Goal: Information Seeking & Learning: Learn about a topic

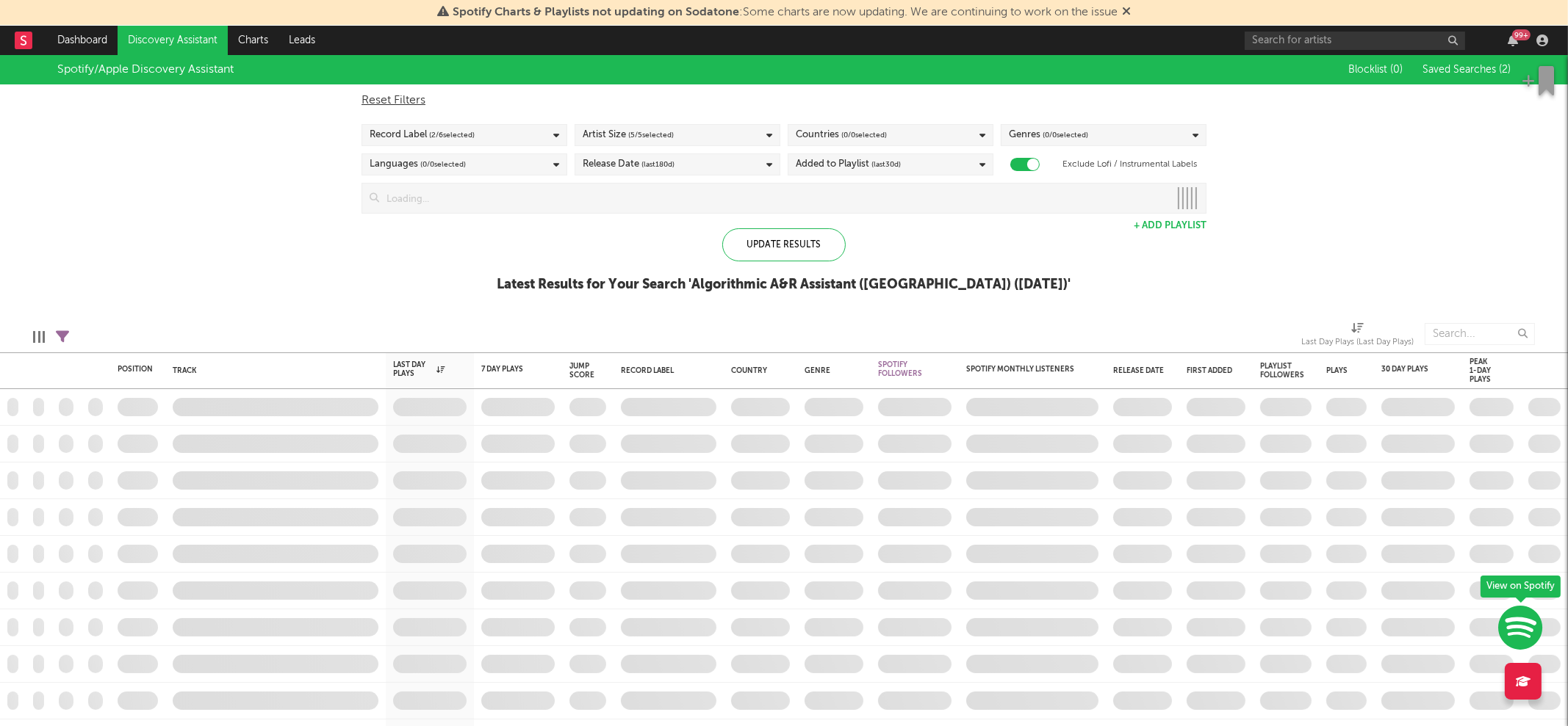
checkbox input "true"
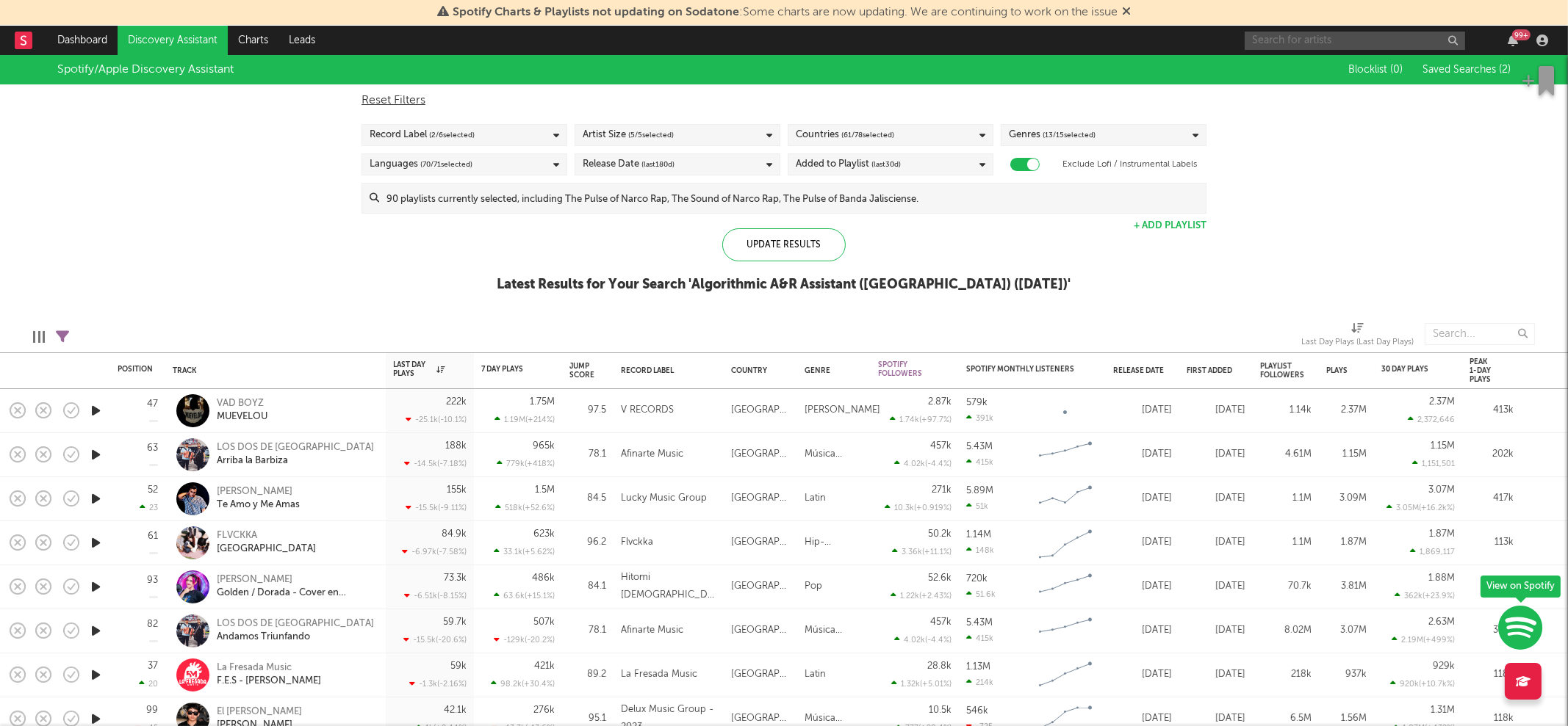
click at [1345, 44] on input "text" at bounding box center [1354, 41] width 220 height 18
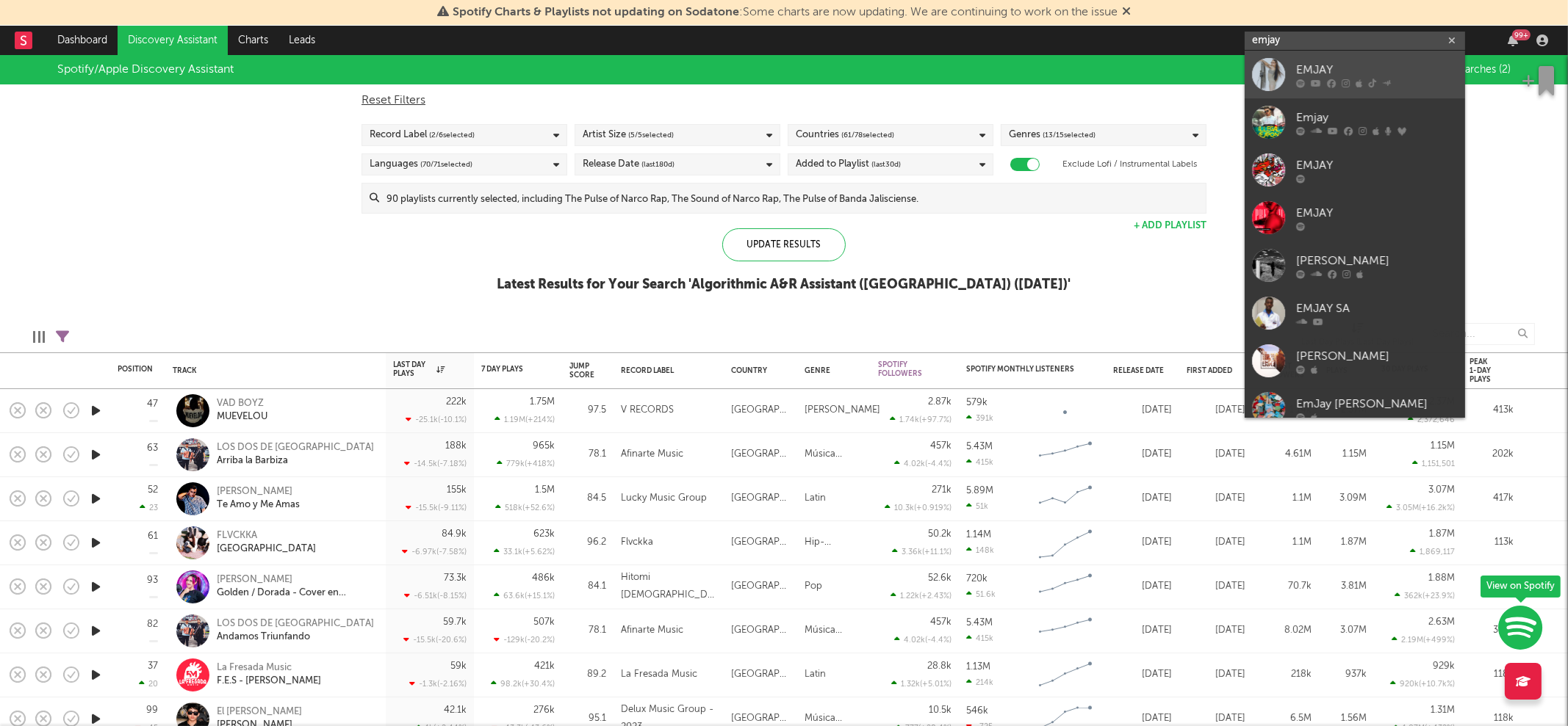
type input "emjay"
click at [1327, 61] on div "EMJAY" at bounding box center [1376, 69] width 161 height 18
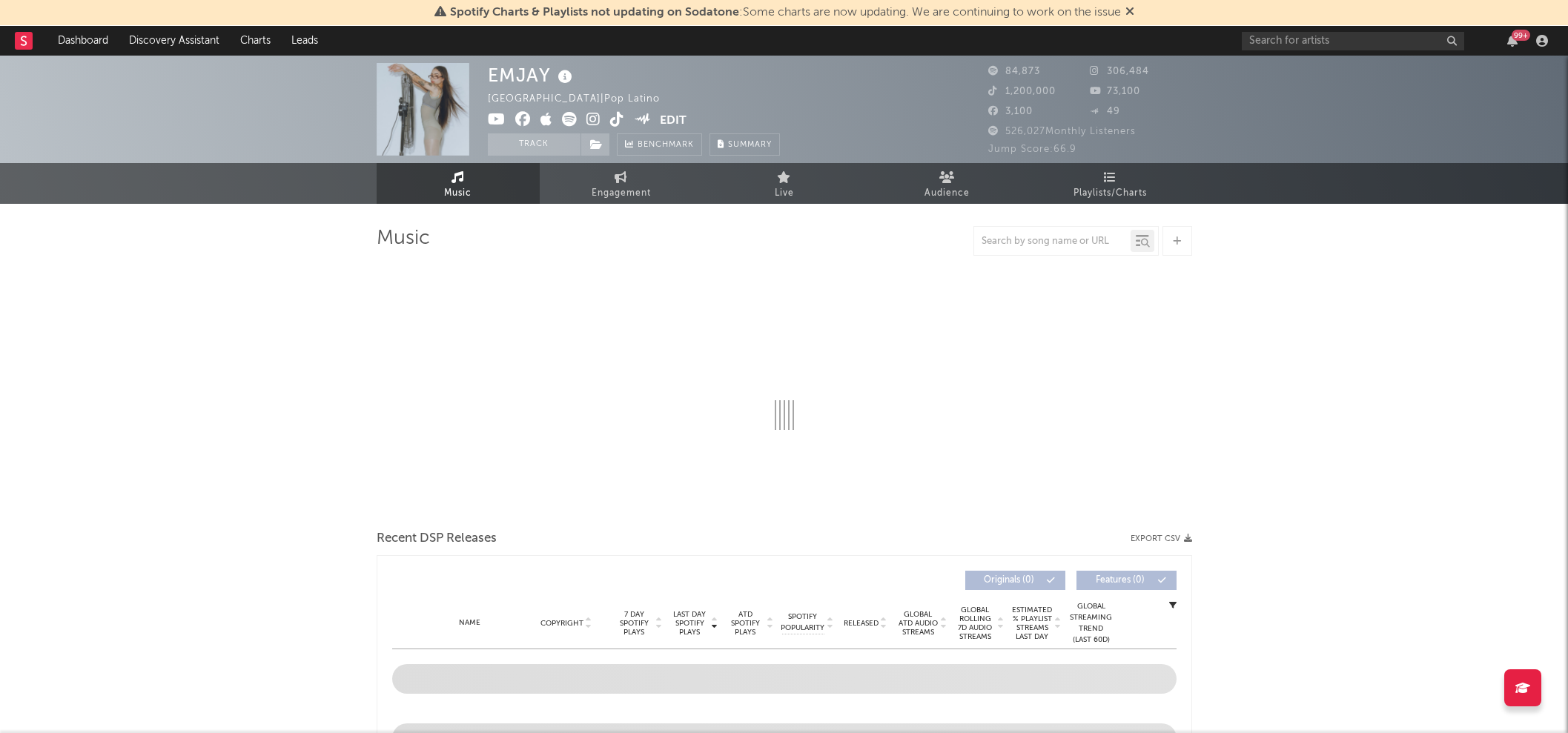
select select "6m"
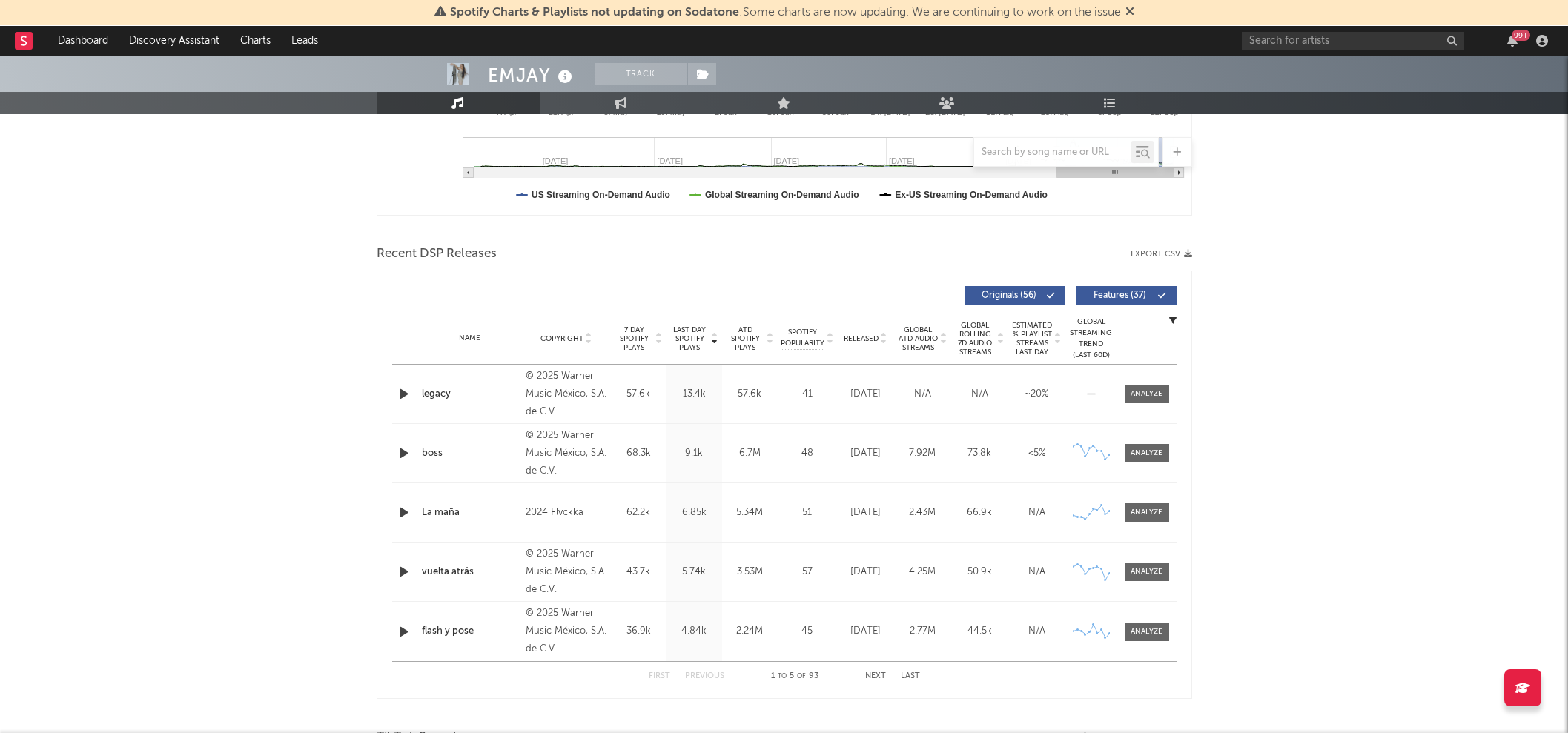
scroll to position [402, 0]
click at [1146, 385] on span at bounding box center [1147, 394] width 45 height 19
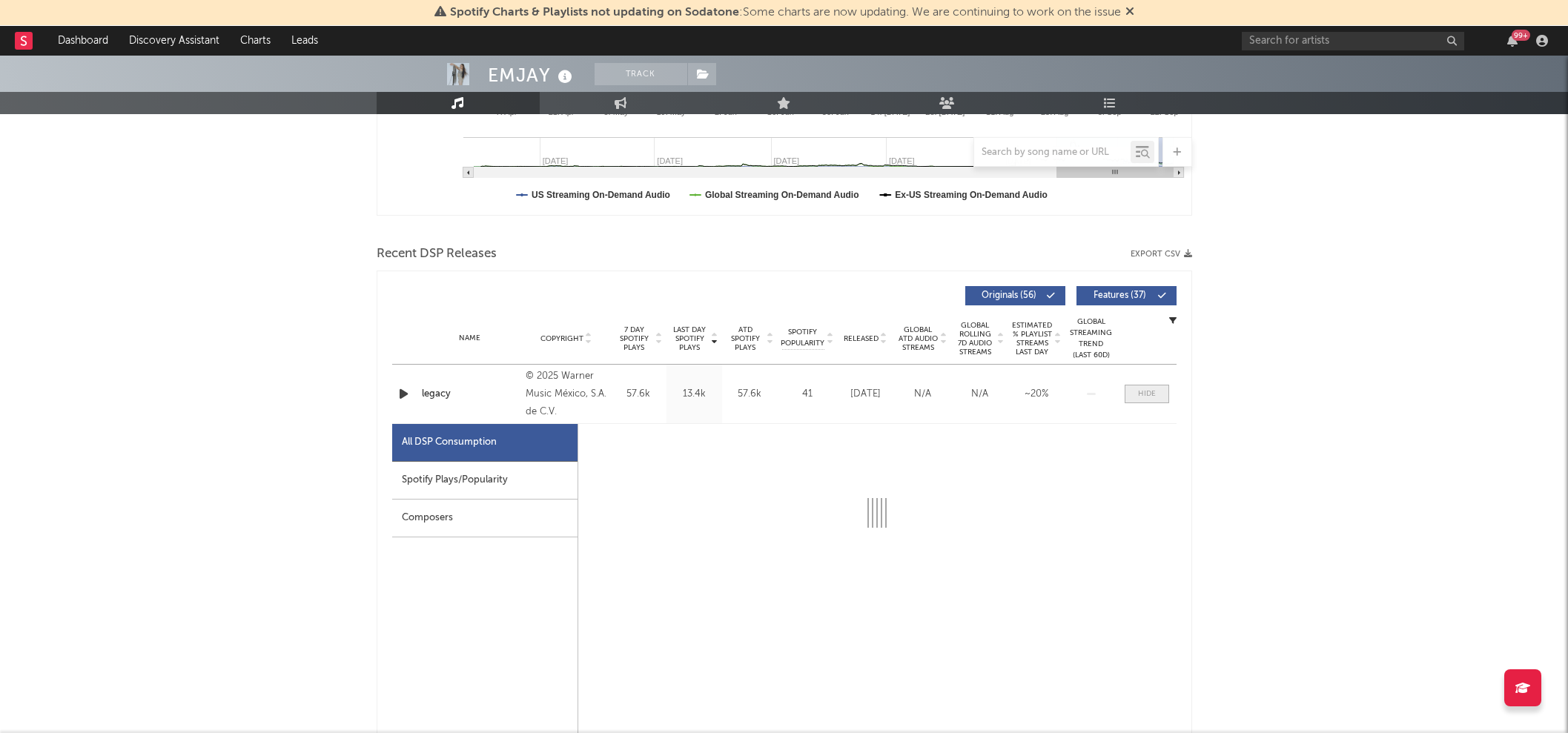
select select "1w"
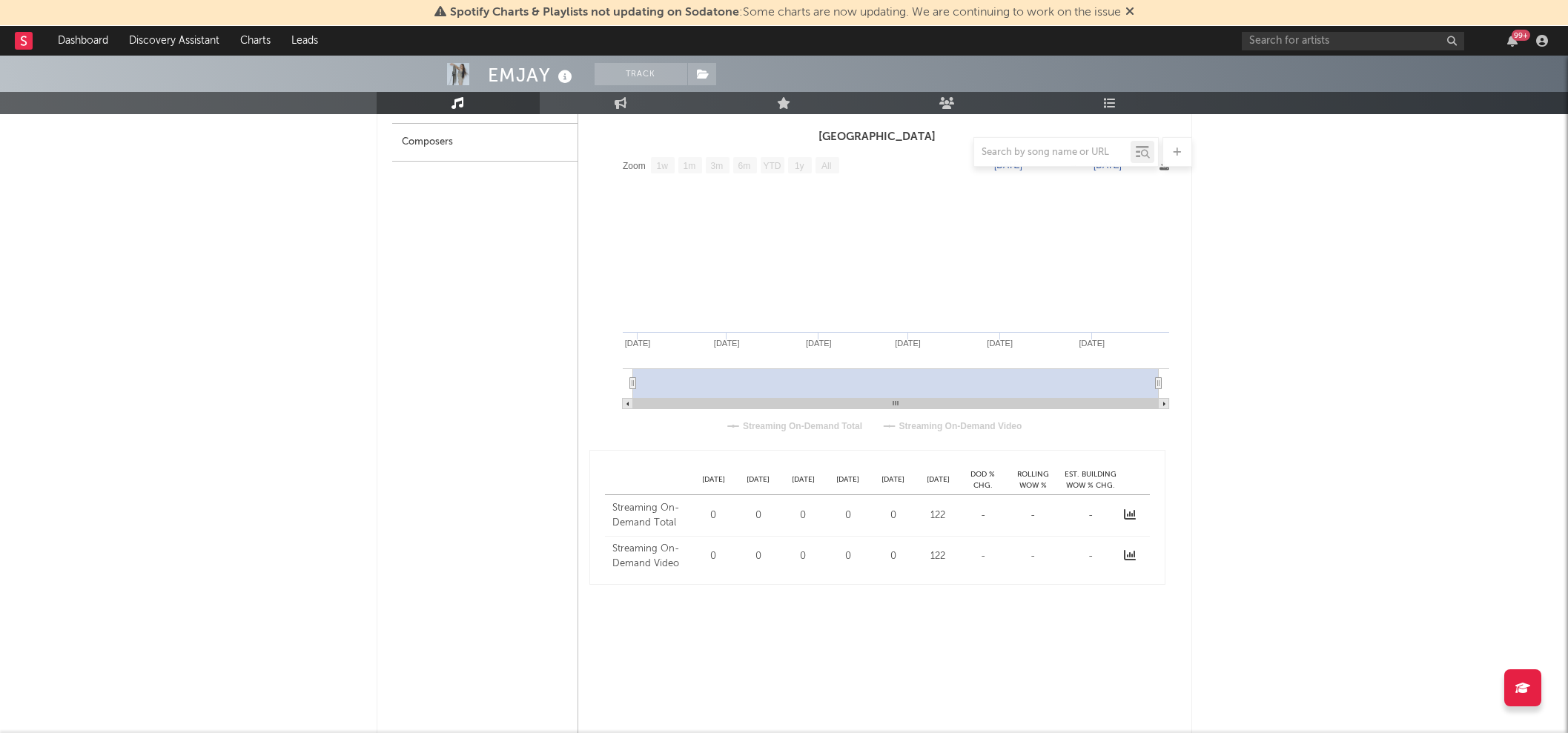
scroll to position [355, 0]
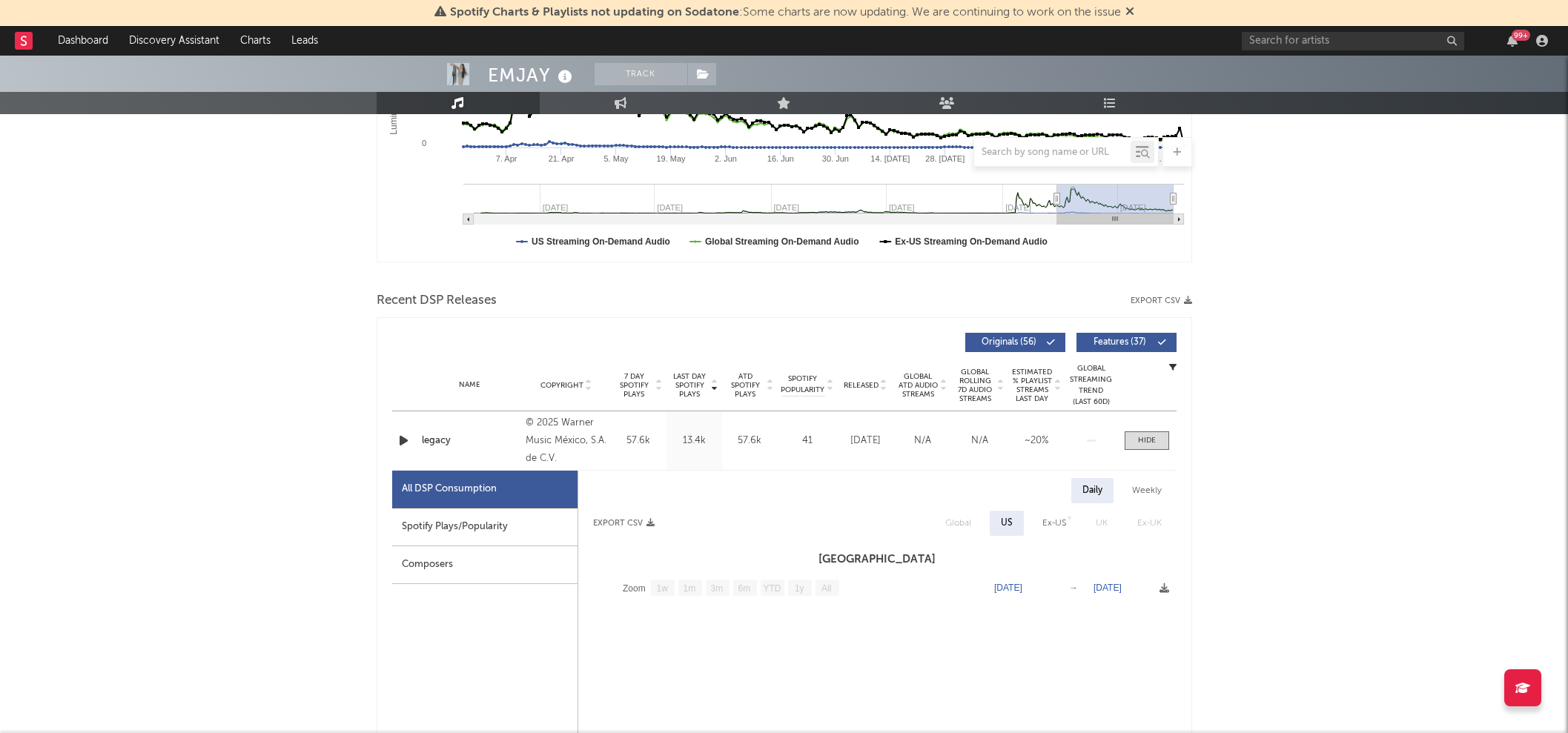
click at [472, 537] on div "Spotify Plays/Popularity" at bounding box center [485, 527] width 185 height 38
select select "1w"
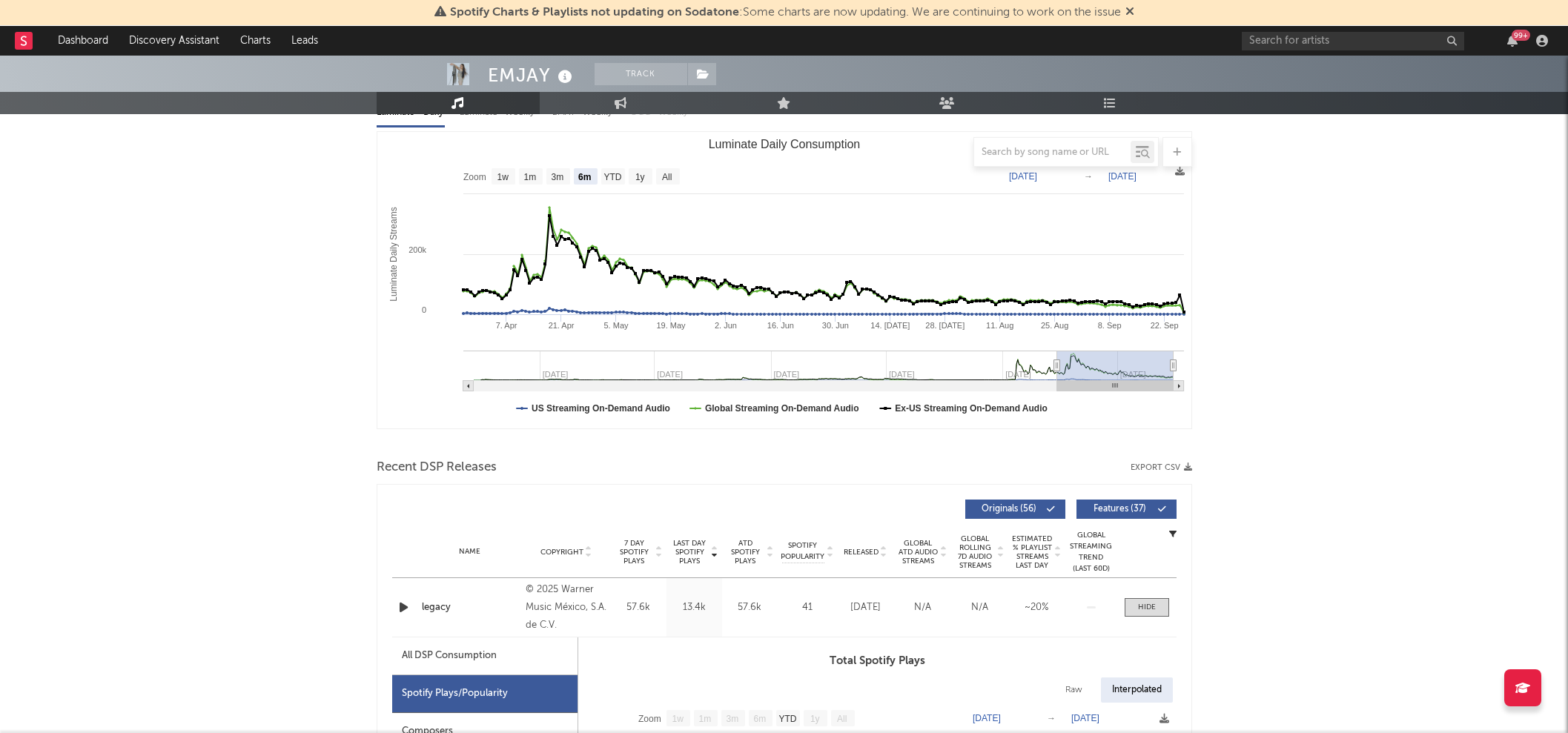
scroll to position [62, 0]
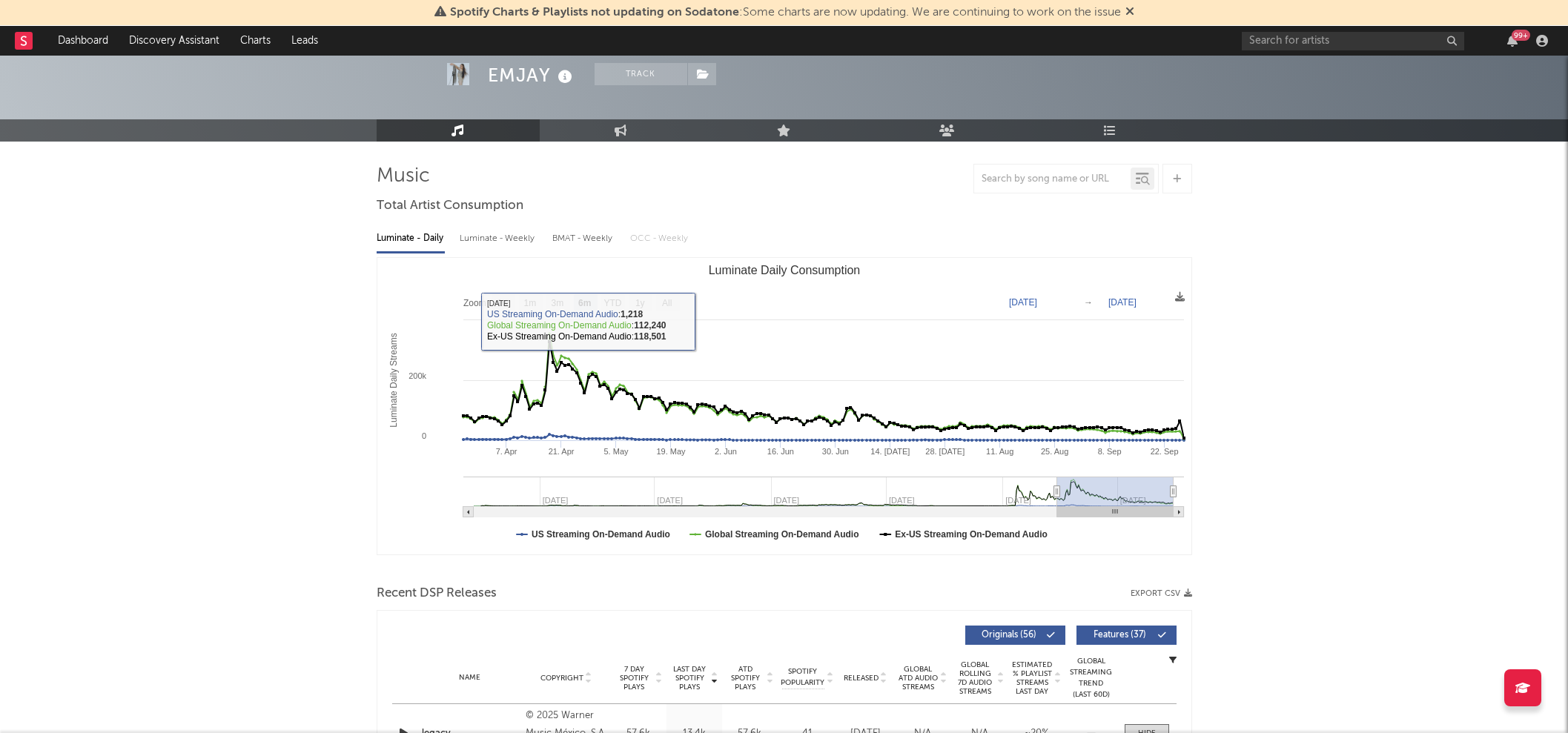
click at [1039, 170] on div at bounding box center [1053, 180] width 156 height 19
click at [1046, 174] on input "text" at bounding box center [1053, 180] width 156 height 12
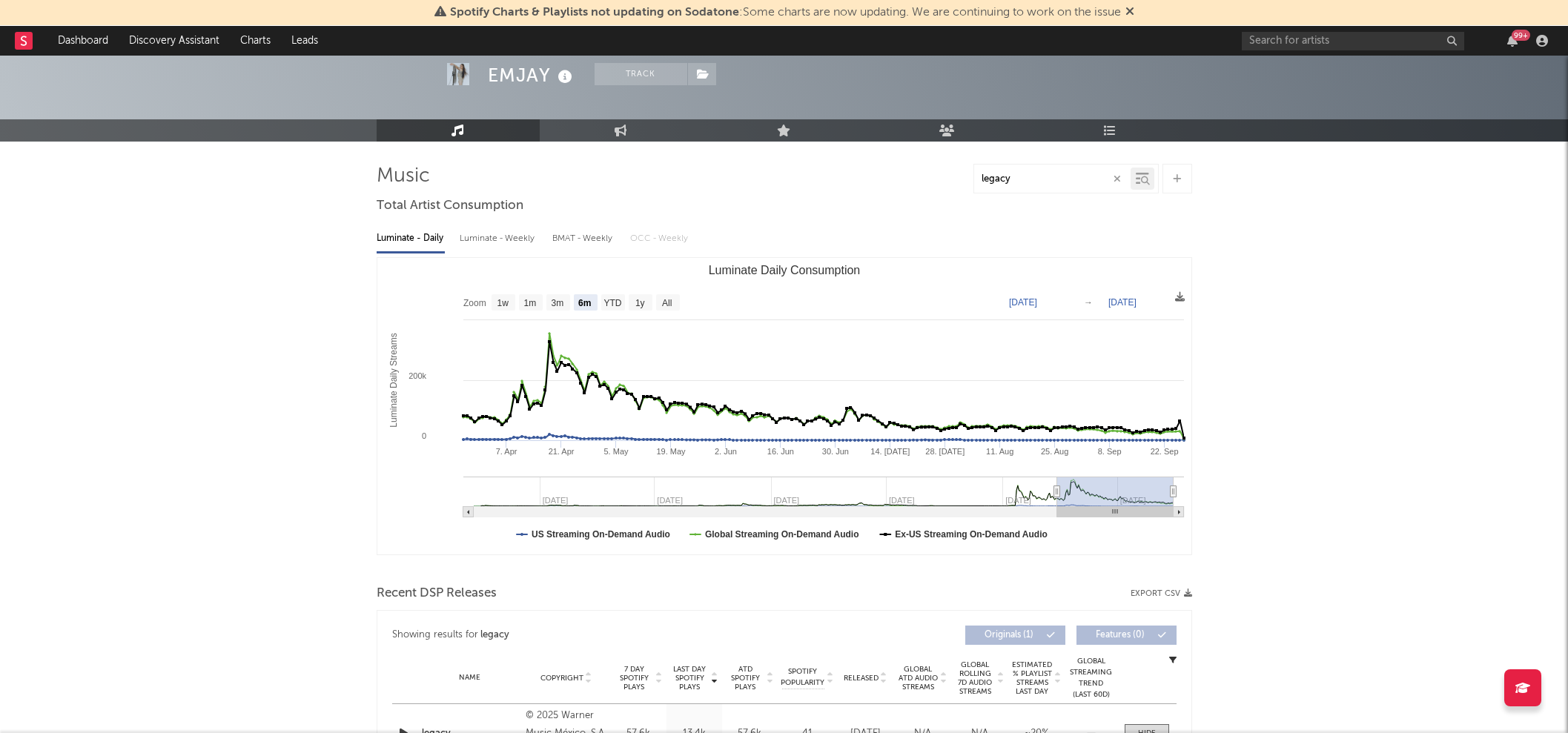
type input "legacy"
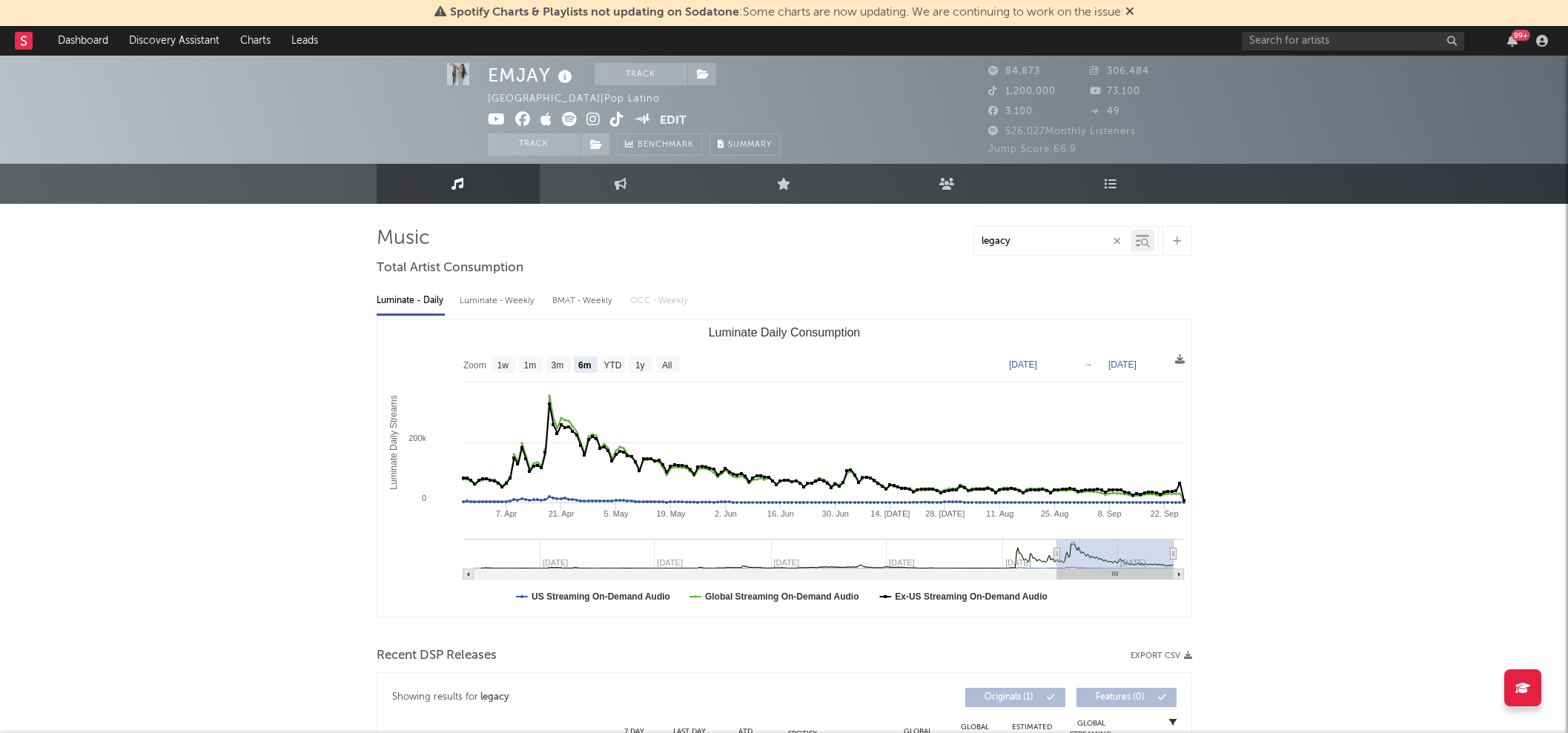
scroll to position [1, 0]
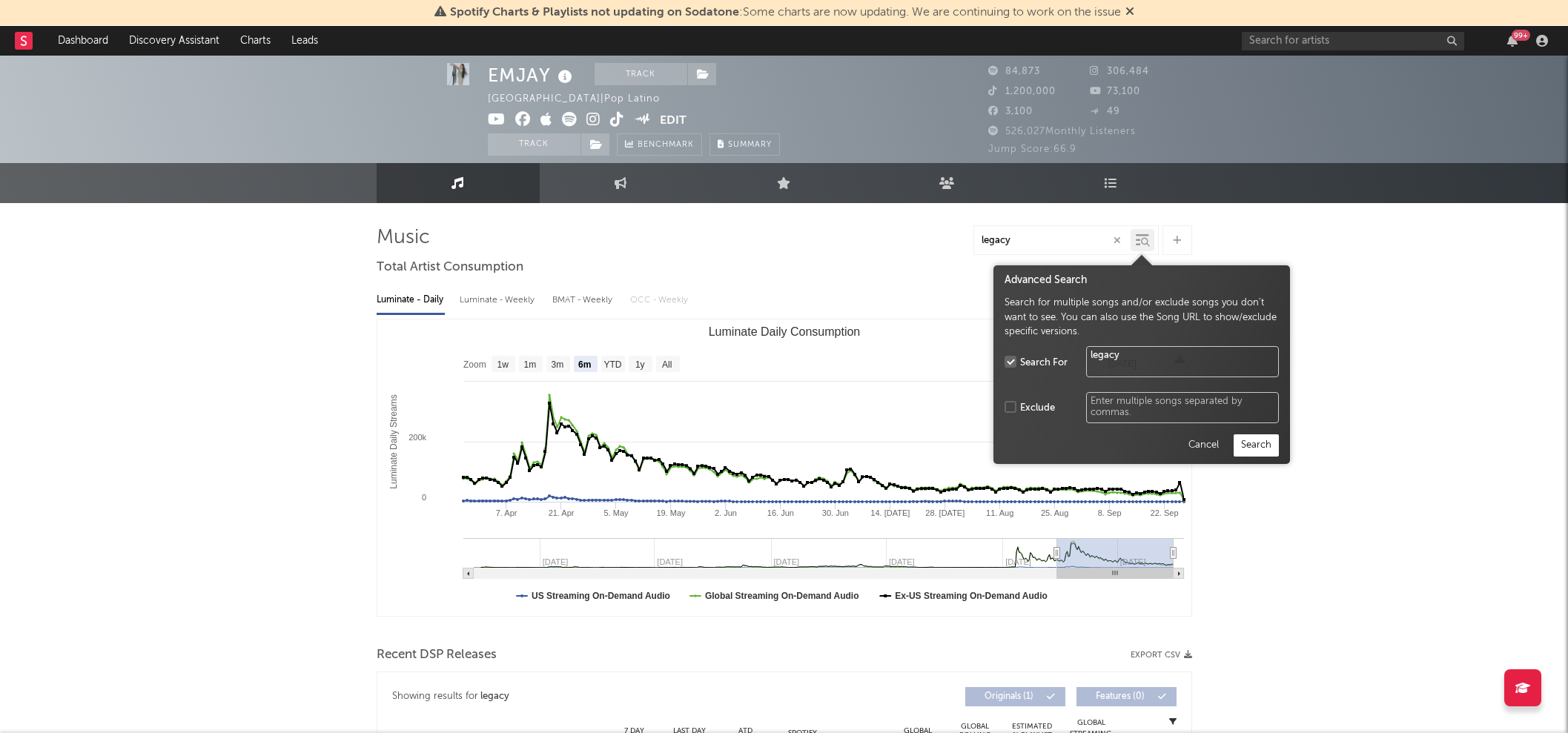
click at [1142, 243] on icon at bounding box center [1146, 243] width 9 height 9
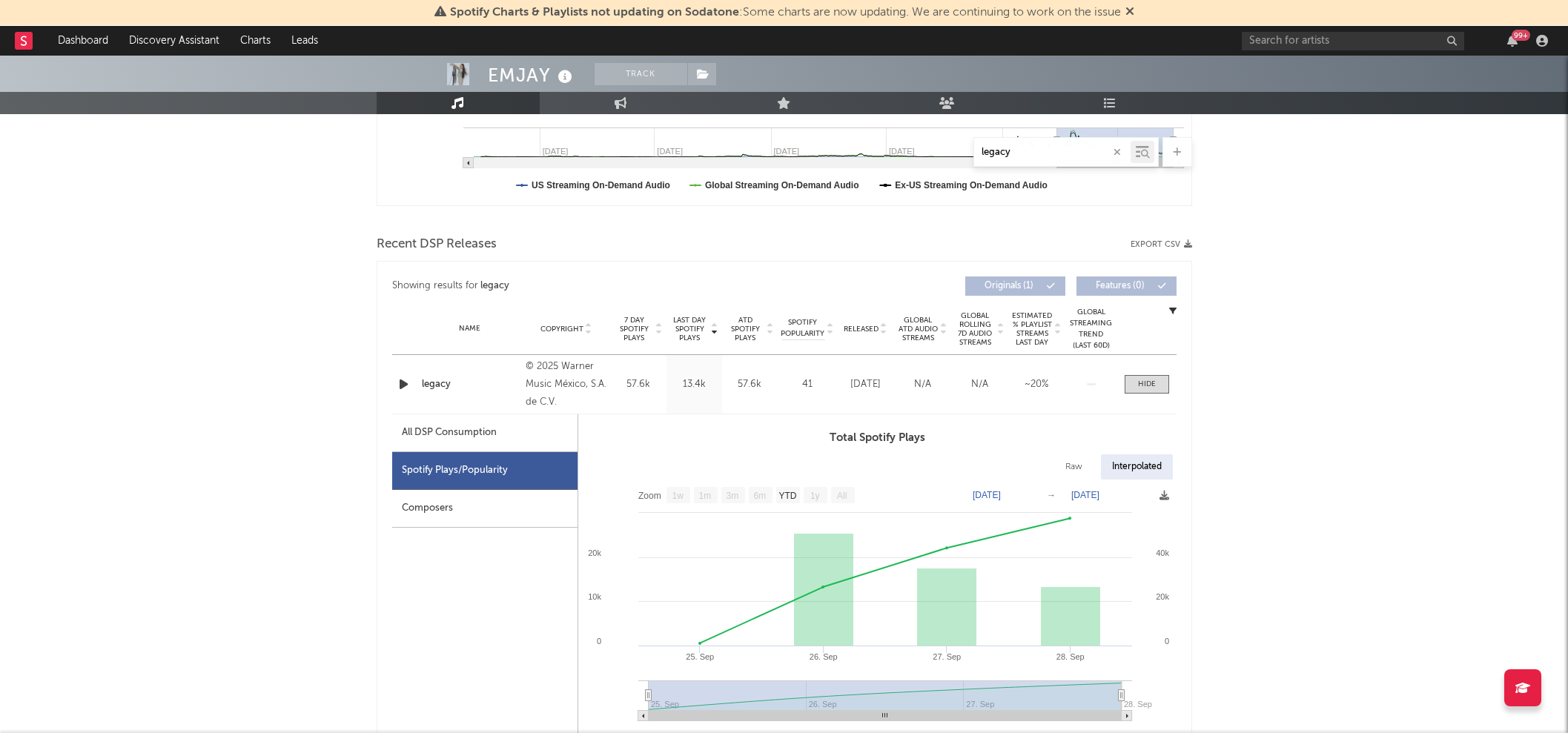
scroll to position [411, 0]
click at [445, 427] on div "All DSP Consumption" at bounding box center [449, 433] width 95 height 18
select select "1w"
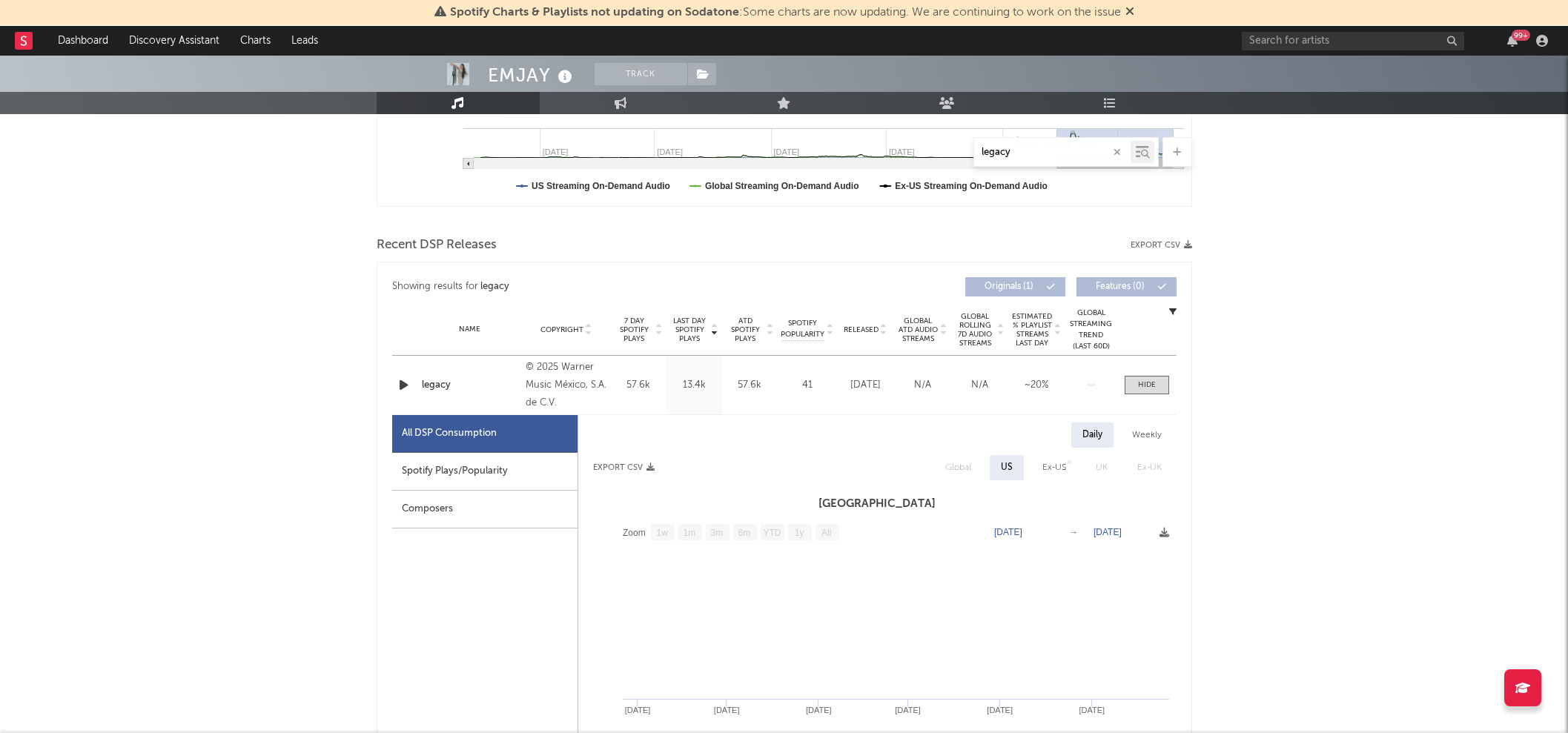
scroll to position [517, 0]
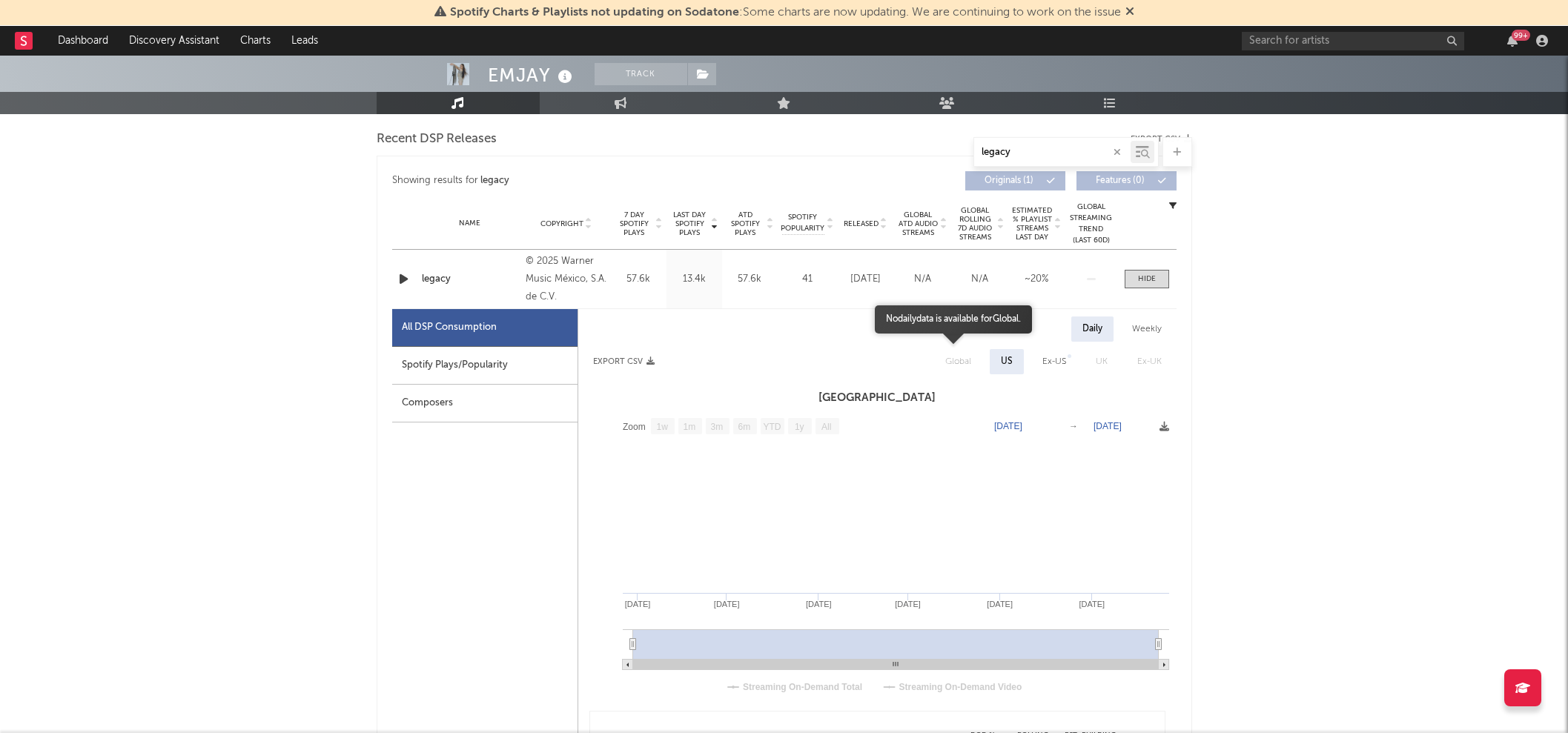
click at [955, 358] on span "Global" at bounding box center [958, 361] width 56 height 25
click at [504, 376] on div "Spotify Plays/Popularity" at bounding box center [485, 366] width 185 height 38
select select "1w"
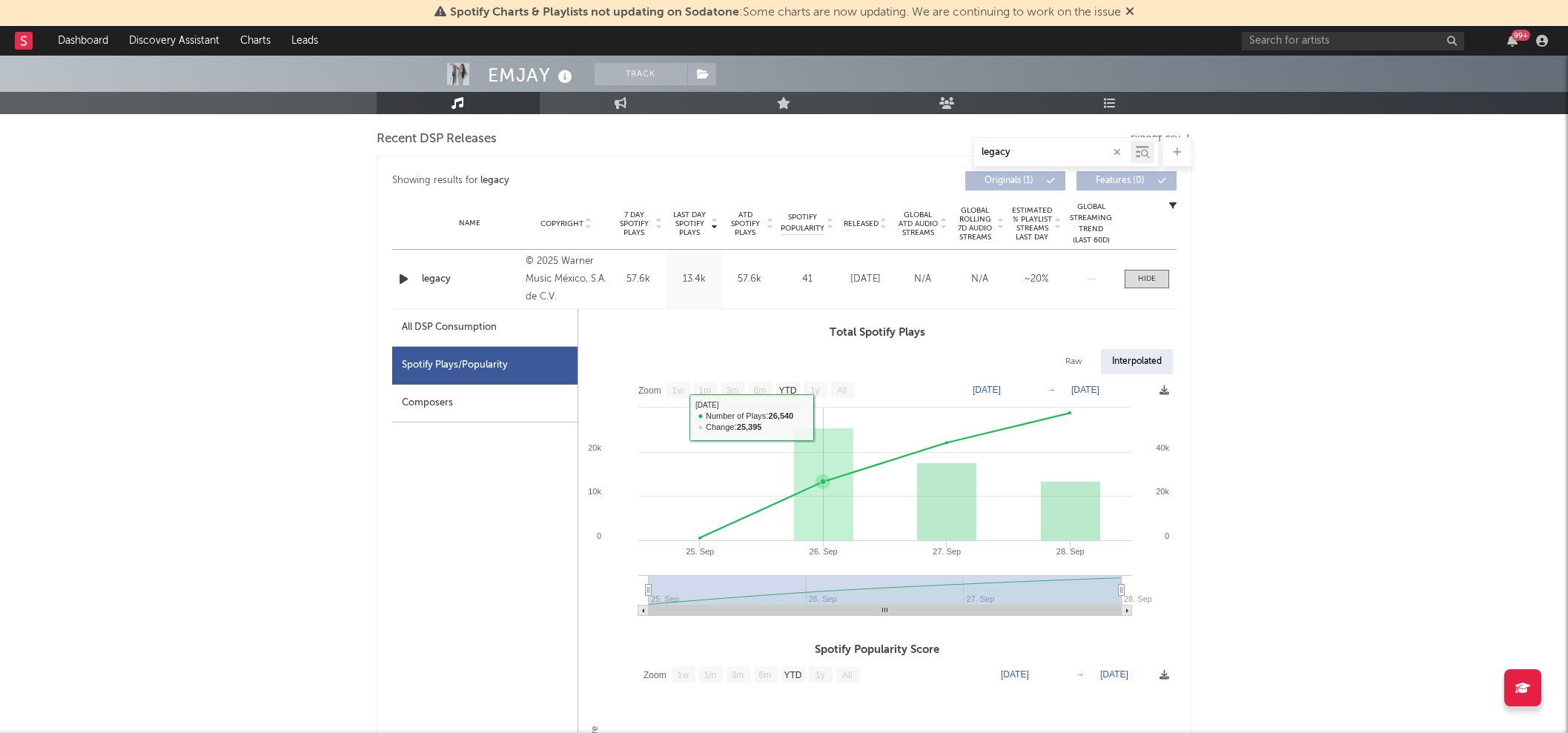
scroll to position [570, 0]
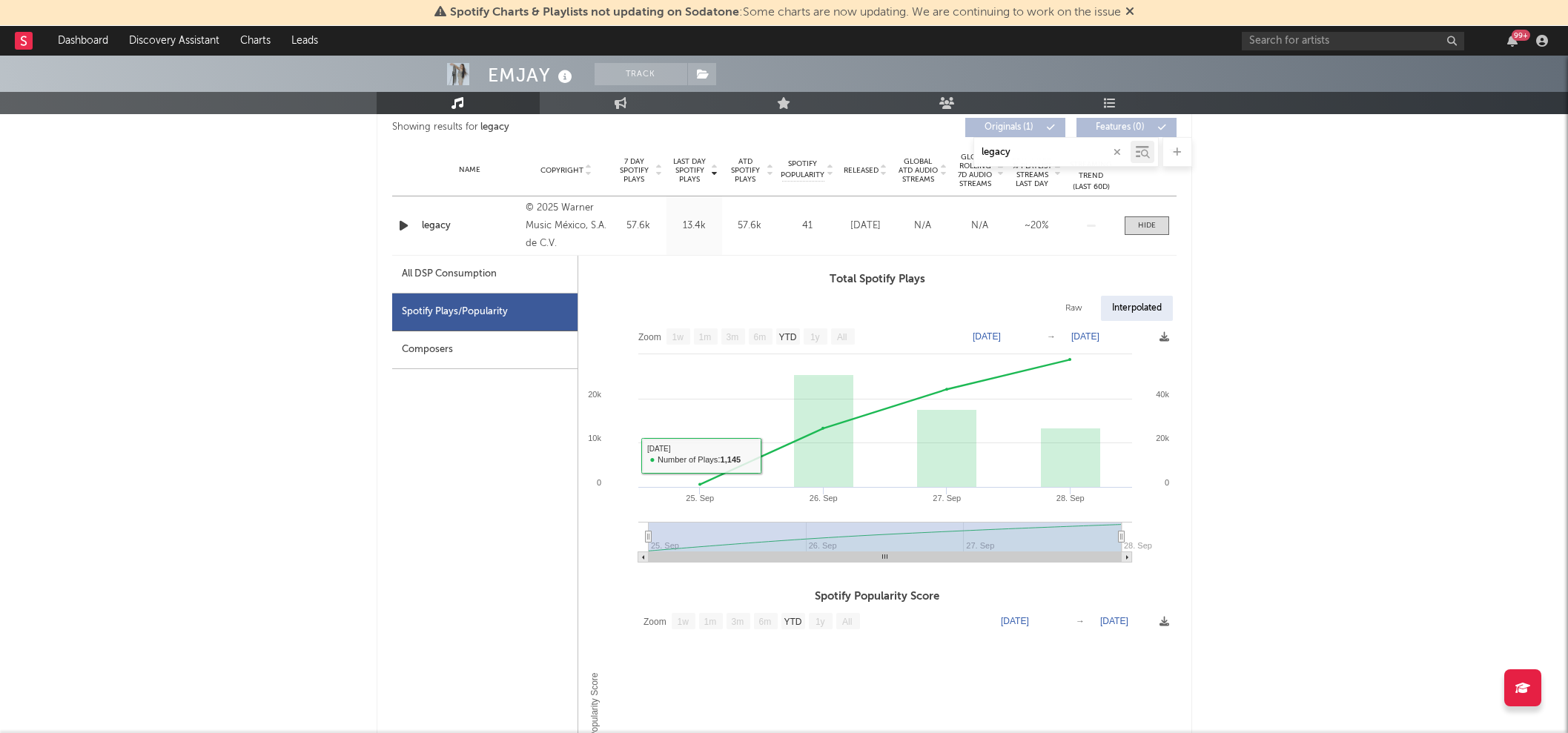
click at [507, 356] on div "Composers" at bounding box center [485, 350] width 185 height 38
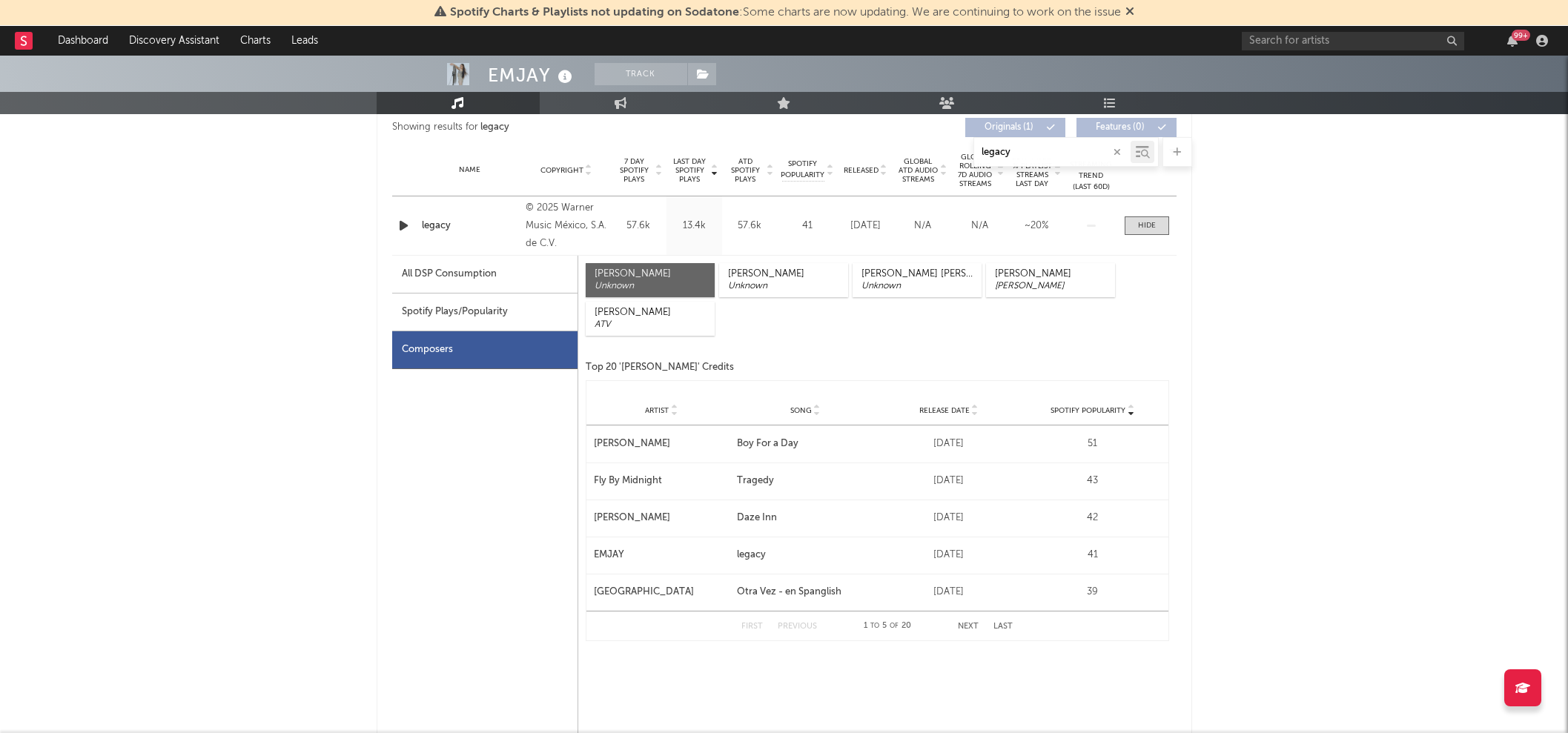
click at [487, 320] on div "Spotify Plays/Popularity" at bounding box center [485, 313] width 185 height 38
select select "1w"
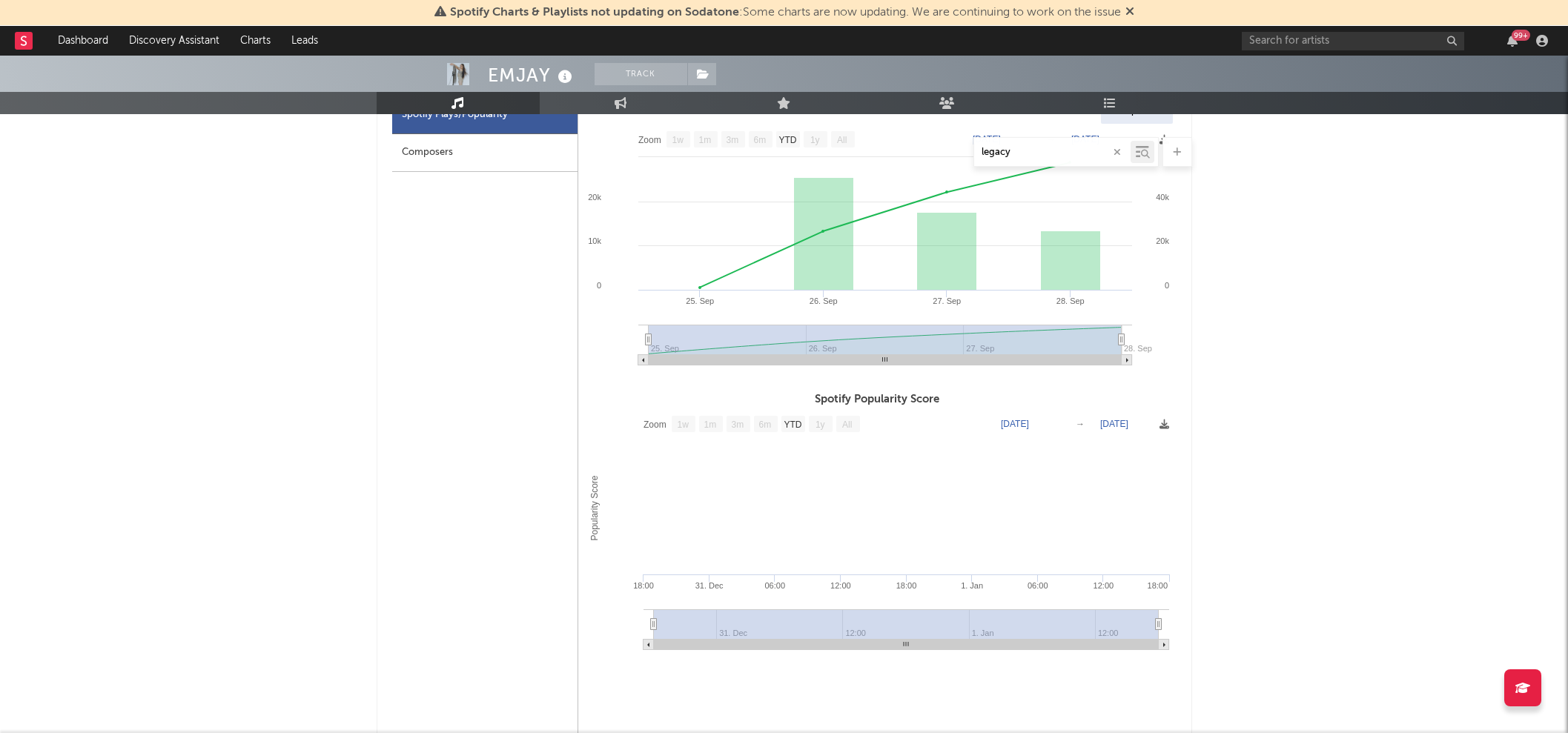
scroll to position [763, 0]
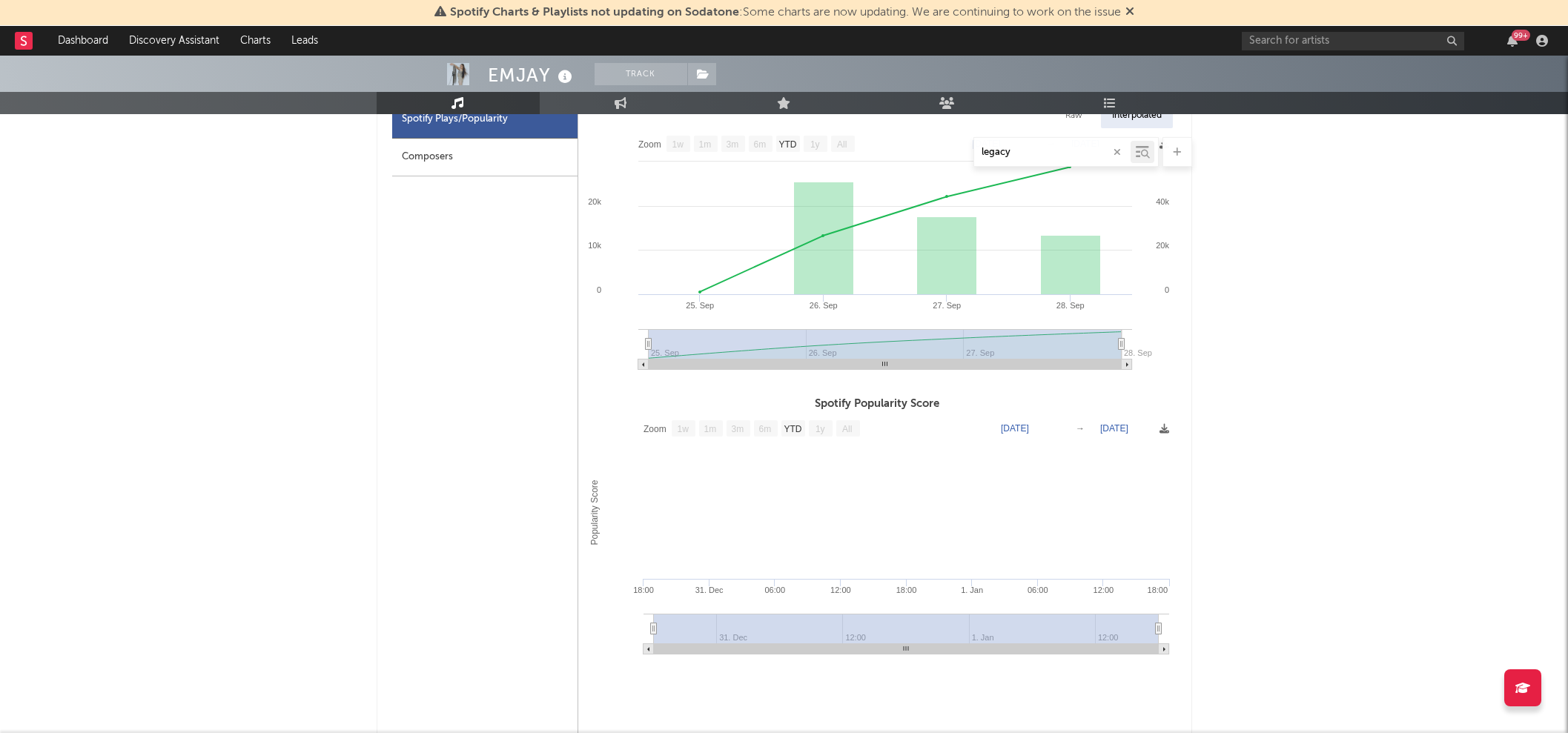
click at [463, 170] on div "Composers" at bounding box center [485, 157] width 185 height 38
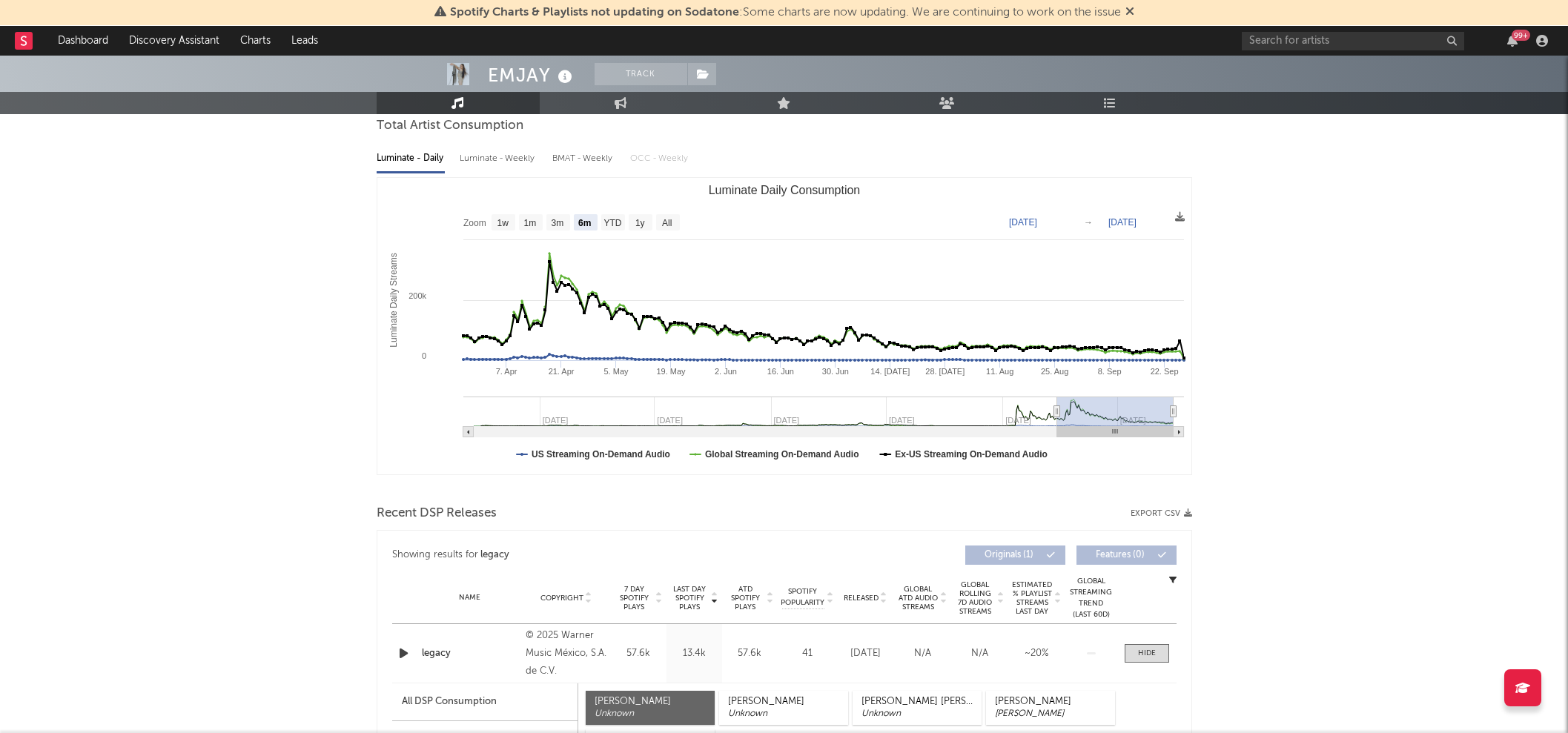
scroll to position [0, 0]
